Goal: Go to known website: Access a specific website the user already knows

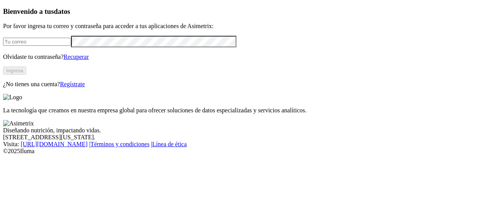
type input "[PERSON_NAME][EMAIL_ADDRESS][PERSON_NAME][DOMAIN_NAME]"
click at [26, 75] on button "Ingresa" at bounding box center [14, 70] width 23 height 8
